Goal: Information Seeking & Learning: Learn about a topic

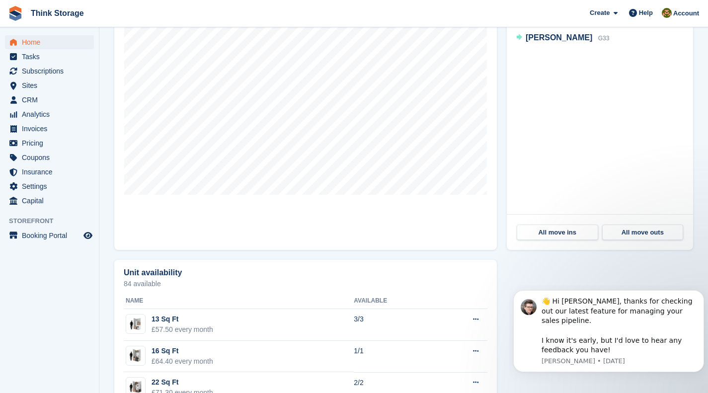
scroll to position [335, 0]
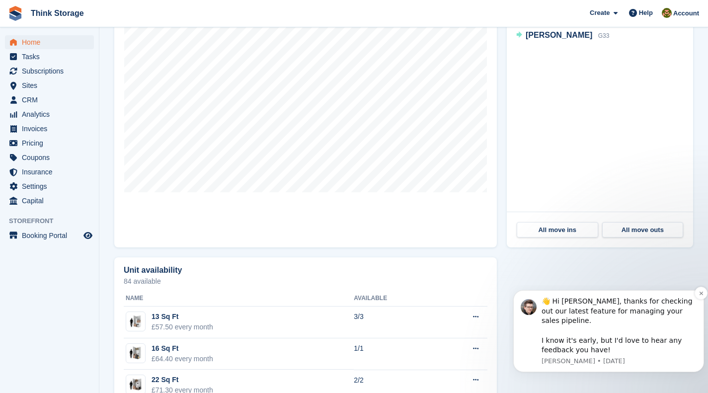
click at [682, 313] on div "👋 Hi Gavin, thanks for checking out our latest feature for managing your sales …" at bounding box center [619, 326] width 155 height 59
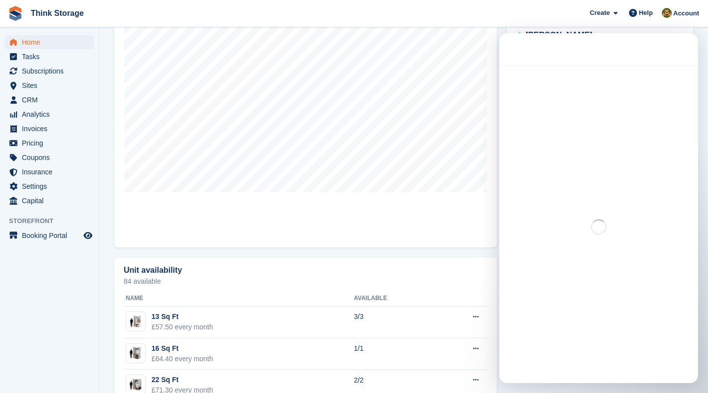
scroll to position [0, 0]
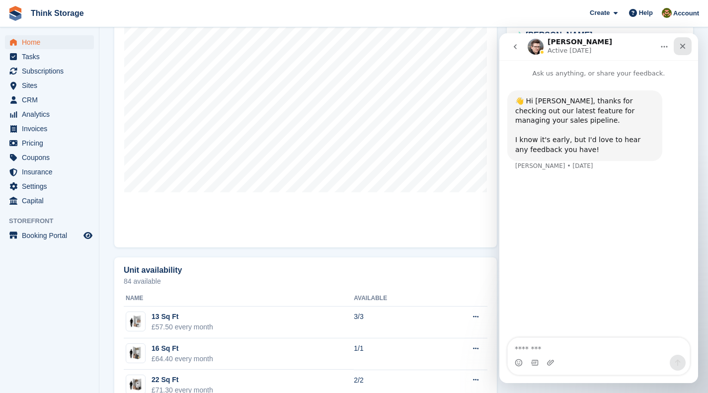
click at [687, 48] on icon "Close" at bounding box center [683, 46] width 8 height 8
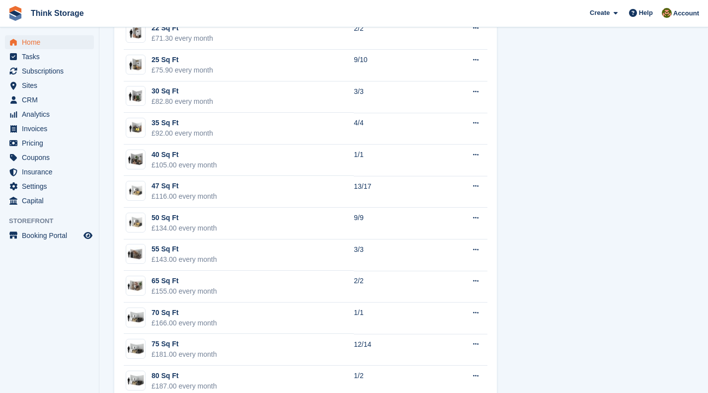
scroll to position [694, 0]
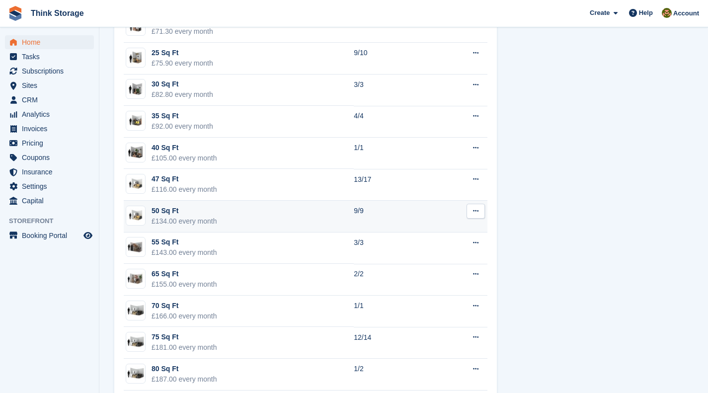
click at [166, 211] on div "50 Sq Ft" at bounding box center [185, 211] width 66 height 10
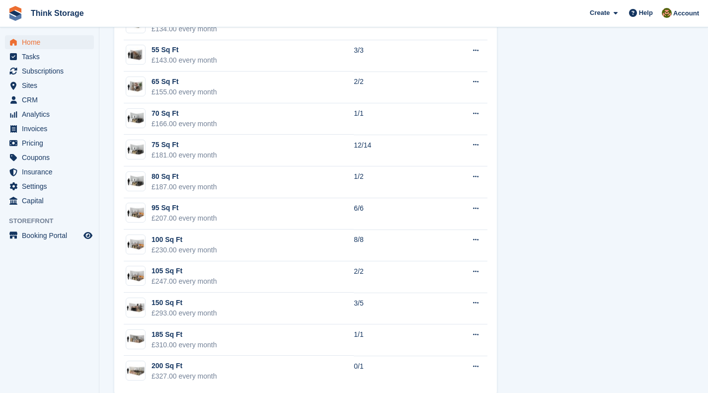
scroll to position [903, 0]
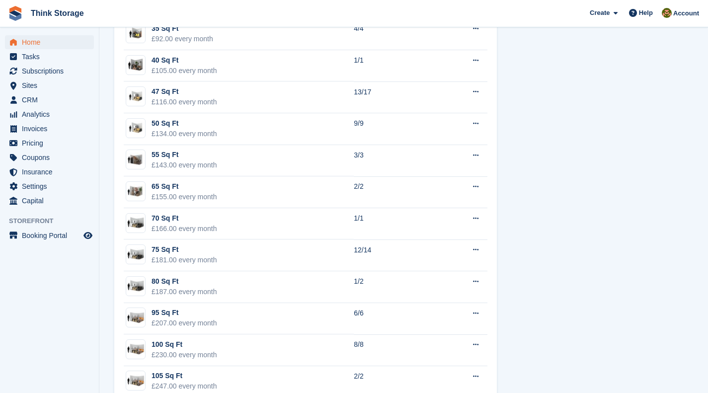
click at [643, 294] on div "Unit availability 84 available Name Available 13 Sq Ft £57.50 every month 3/3 E…" at bounding box center [403, 156] width 589 height 700
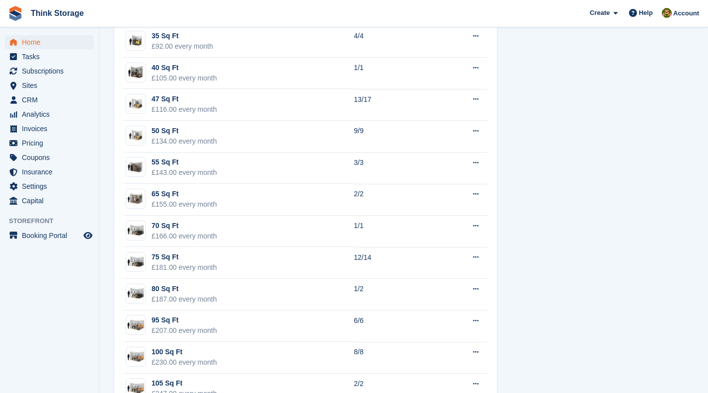
scroll to position [761, 0]
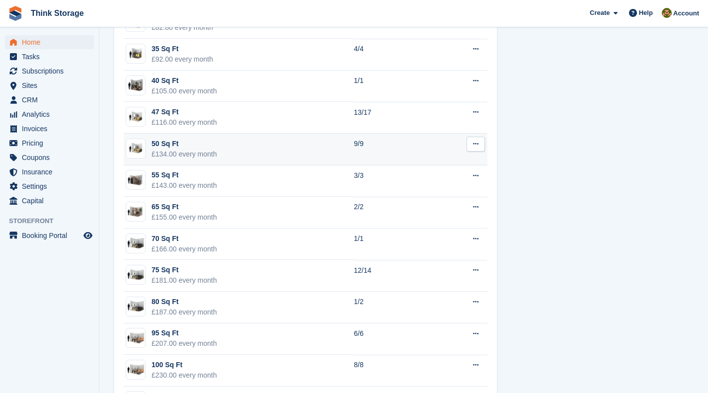
click at [174, 144] on div "50 Sq Ft" at bounding box center [185, 144] width 66 height 10
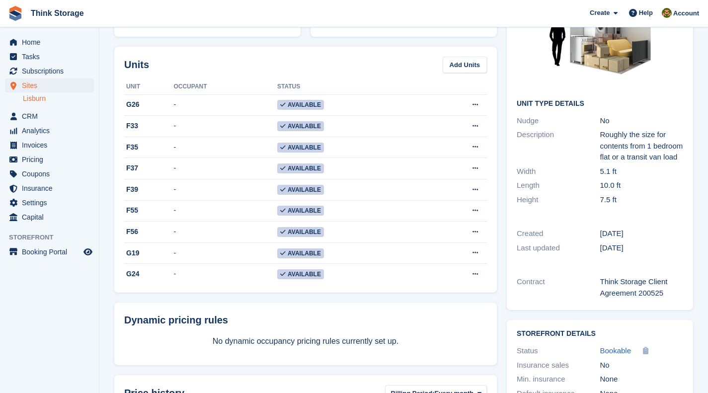
scroll to position [105, 0]
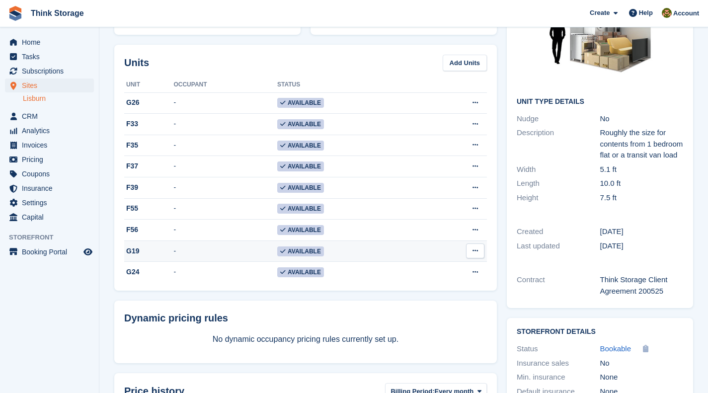
click at [474, 252] on icon at bounding box center [475, 251] width 5 height 6
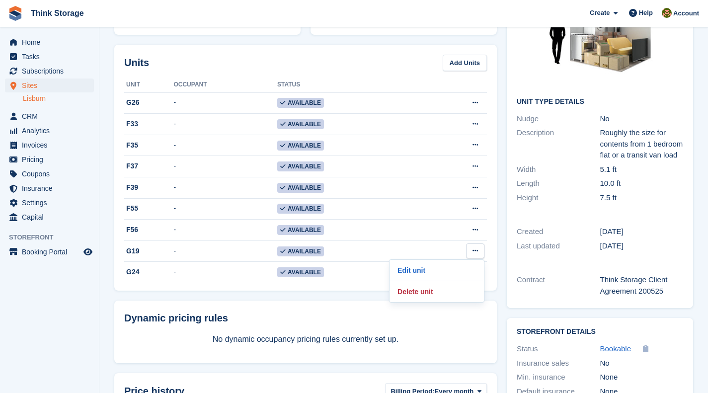
click at [326, 325] on div "Dynamic pricing rules" at bounding box center [305, 318] width 363 height 15
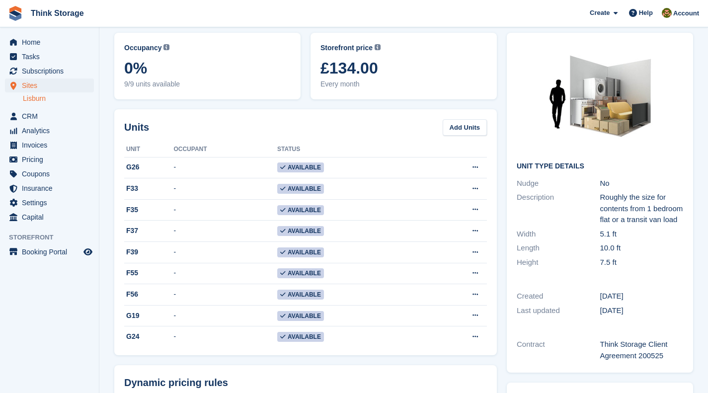
scroll to position [0, 0]
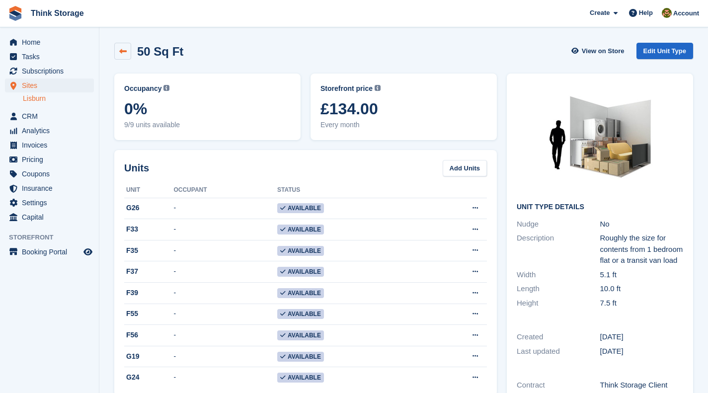
click at [122, 52] on icon at bounding box center [122, 51] width 7 height 7
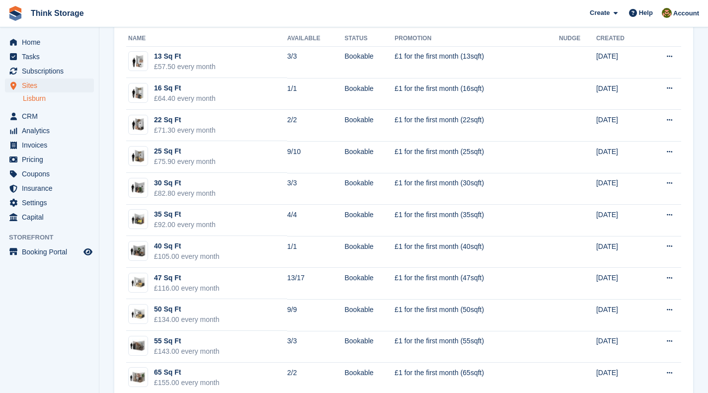
scroll to position [122, 0]
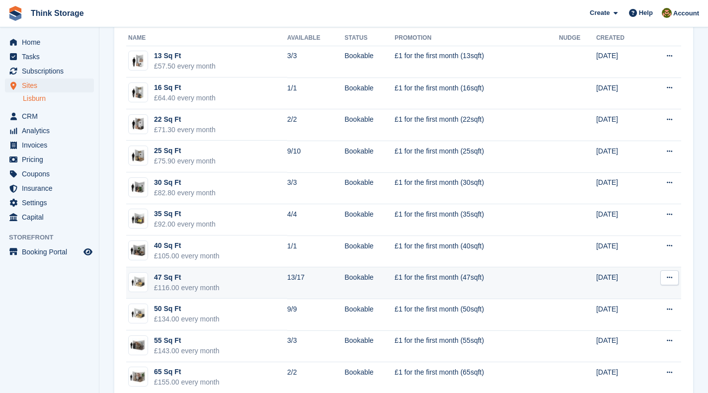
click at [170, 277] on div "47 Sq Ft" at bounding box center [187, 277] width 66 height 10
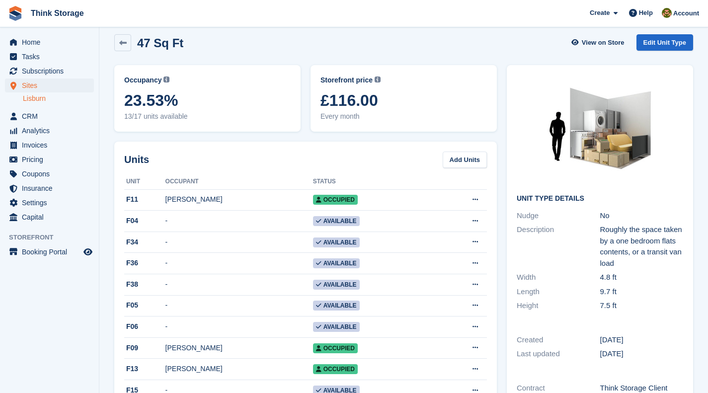
scroll to position [2, 0]
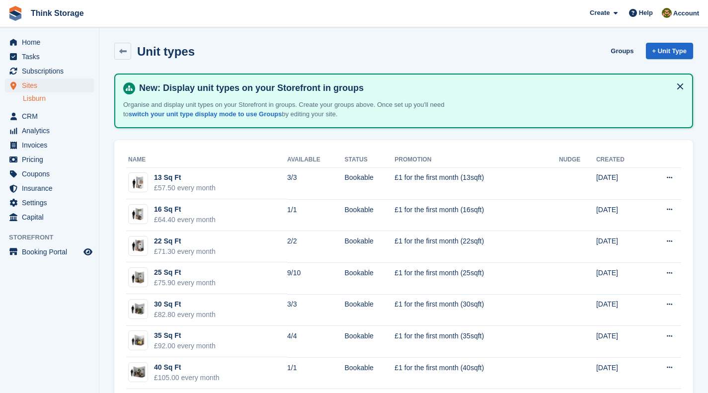
scroll to position [122, 0]
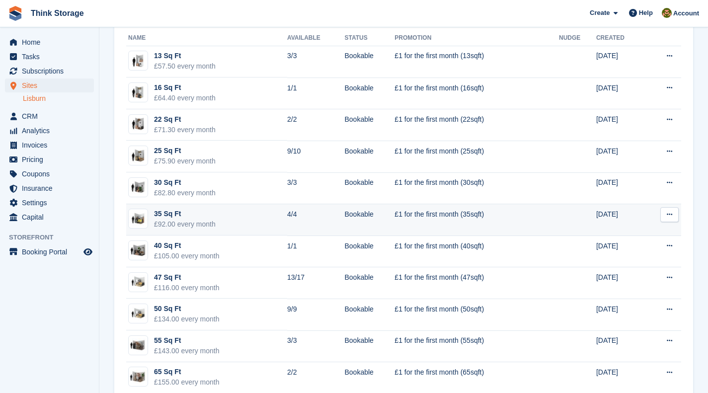
click at [167, 214] on div "35 Sq Ft" at bounding box center [185, 214] width 62 height 10
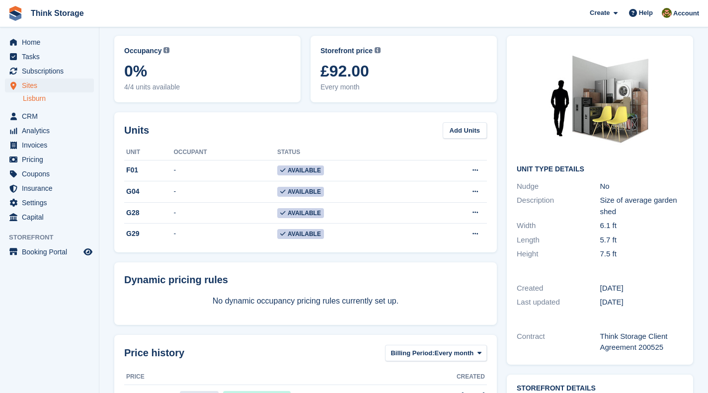
scroll to position [32, 0]
